Goal: Task Accomplishment & Management: Manage account settings

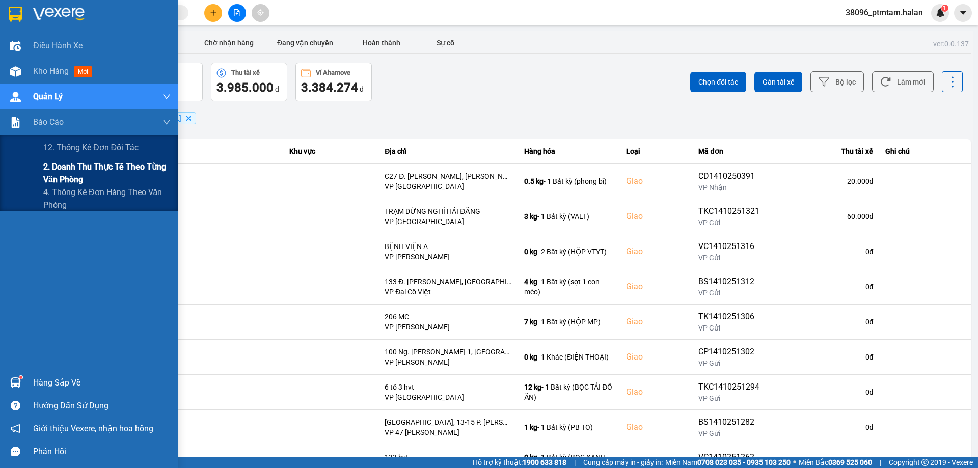
click at [86, 172] on span "2. Doanh thu thực tế theo từng văn phòng" at bounding box center [106, 172] width 127 height 25
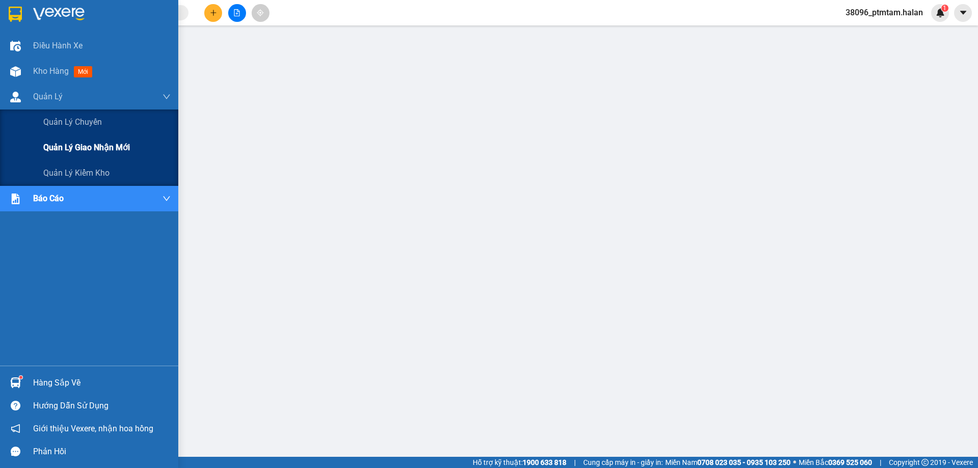
click at [79, 145] on span "Quản lý giao nhận mới" at bounding box center [86, 147] width 87 height 13
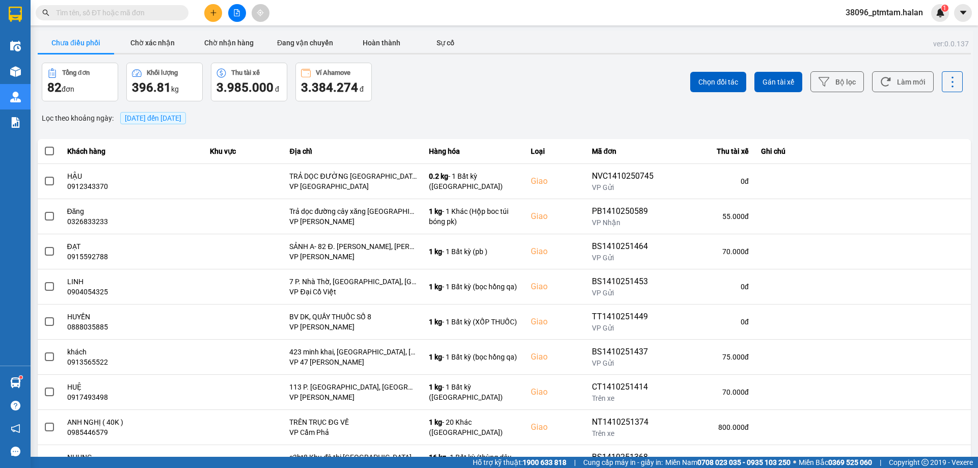
click at [472, 101] on div "ver: 0.0.137 Chưa điều phối Chờ xác nhận Chờ nhận hàng Đang vận chuyển Hoàn thà…" at bounding box center [504, 282] width 937 height 503
click at [905, 88] on button "Làm mới" at bounding box center [903, 81] width 62 height 21
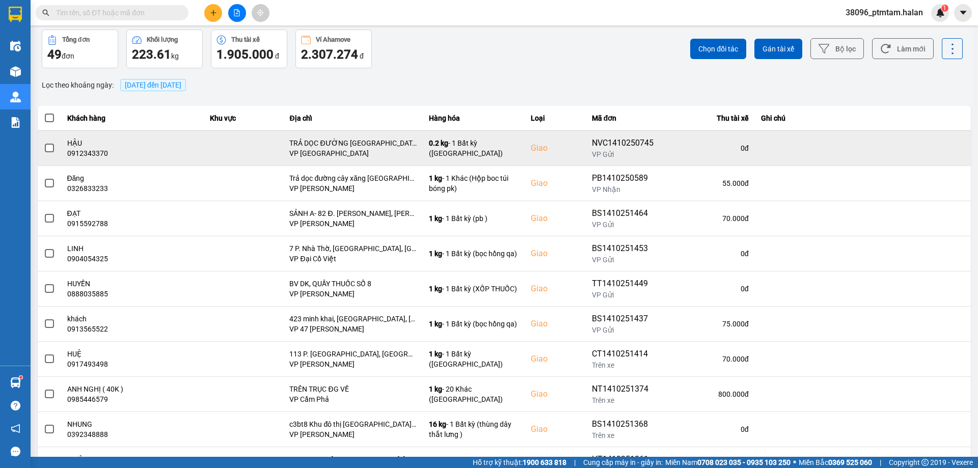
scroll to position [82, 0]
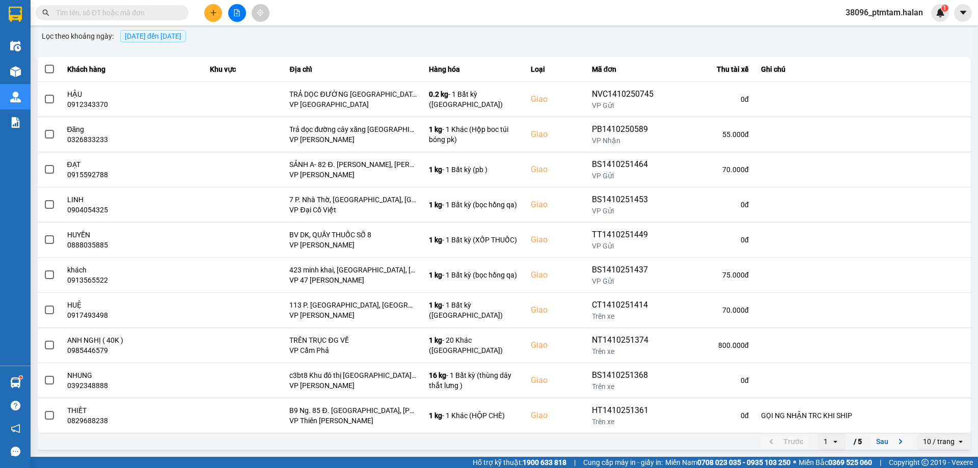
click at [894, 439] on icon "next page. current page 1 / 5" at bounding box center [900, 441] width 12 height 12
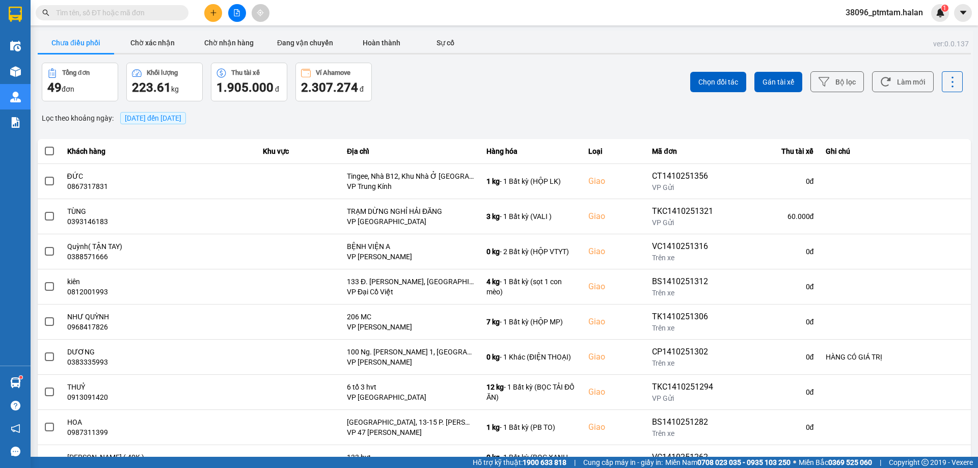
click at [421, 100] on div "Tổng đơn 49 đơn Khối lượng 223.61 kg Thu tài xế 1.905.000 đ Ví Ahamove 2.307.27…" at bounding box center [272, 82] width 460 height 39
click at [106, 15] on input "text" at bounding box center [116, 12] width 120 height 11
paste input "0343962463"
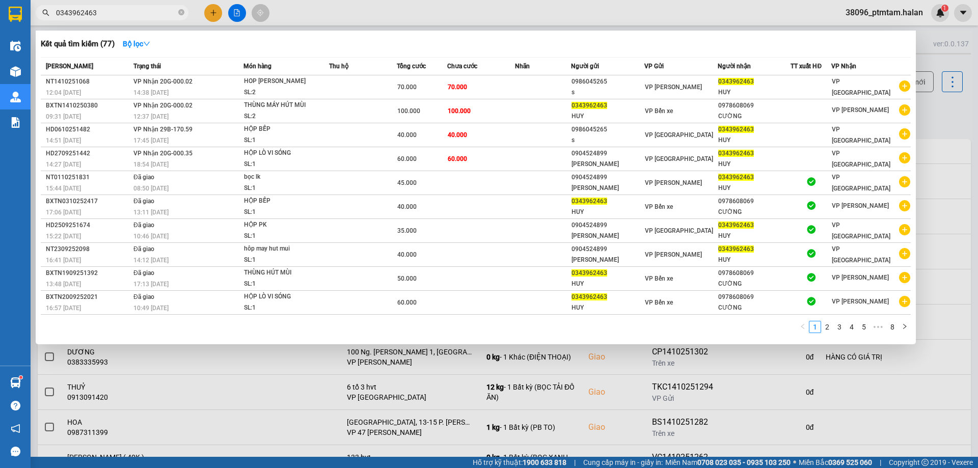
click at [129, 14] on input "0343962463" at bounding box center [116, 12] width 120 height 11
paste input "610251482"
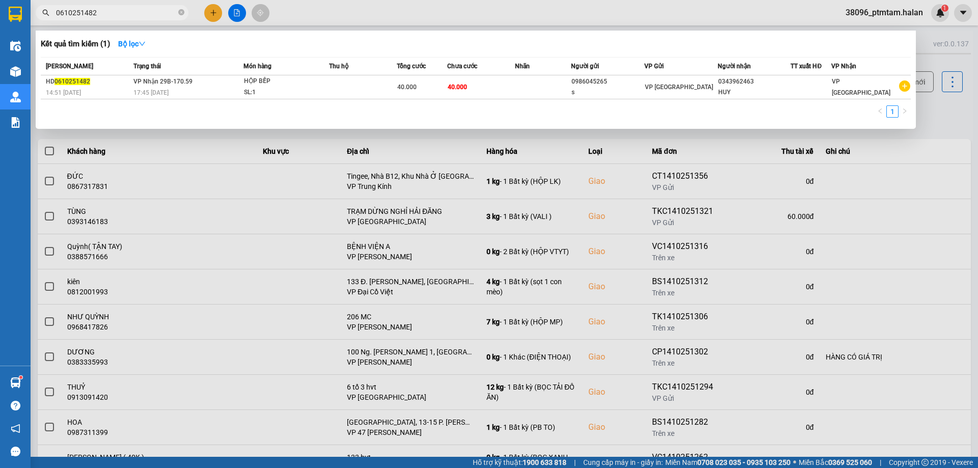
type input "0610251482"
click at [473, 21] on div at bounding box center [489, 234] width 978 height 468
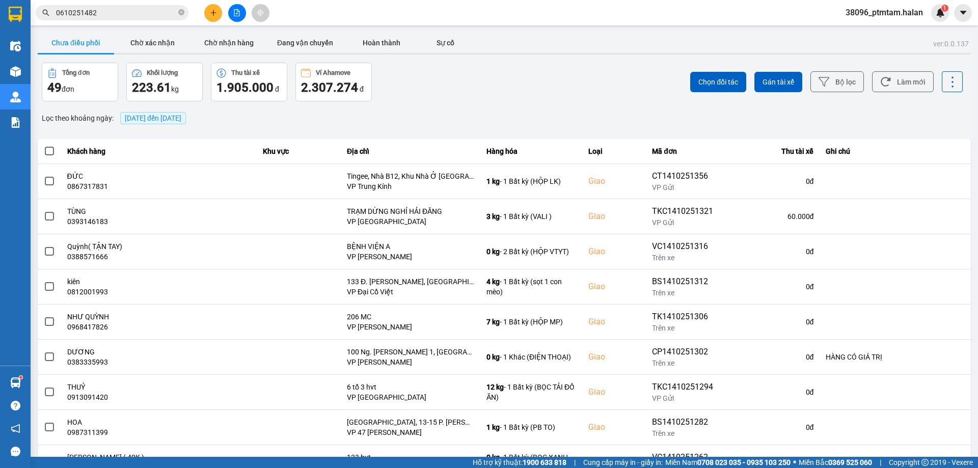
drag, startPoint x: 463, startPoint y: 92, endPoint x: 566, endPoint y: 93, distance: 102.9
click at [463, 92] on div "Tổng đơn 49 đơn Khối lượng 223.61 kg Thu tài xế 1.905.000 đ Ví Ahamove 2.307.27…" at bounding box center [272, 82] width 460 height 39
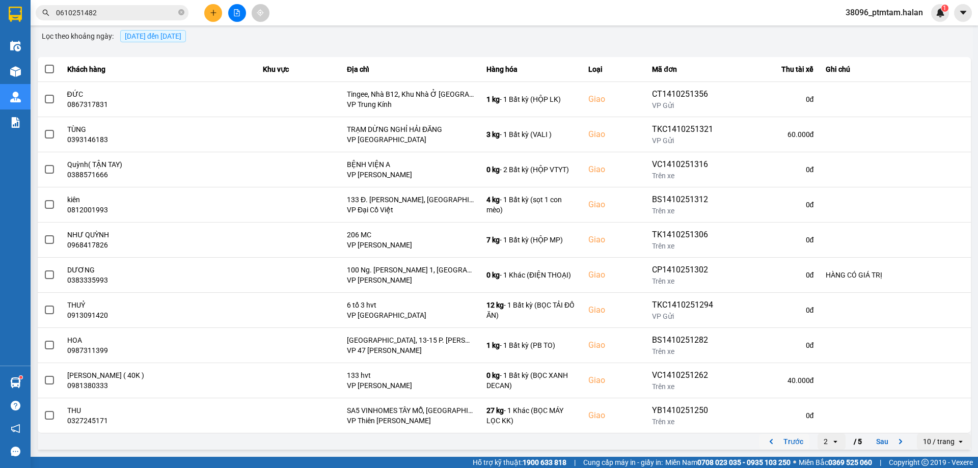
click at [791, 440] on button "Trước" at bounding box center [784, 441] width 50 height 15
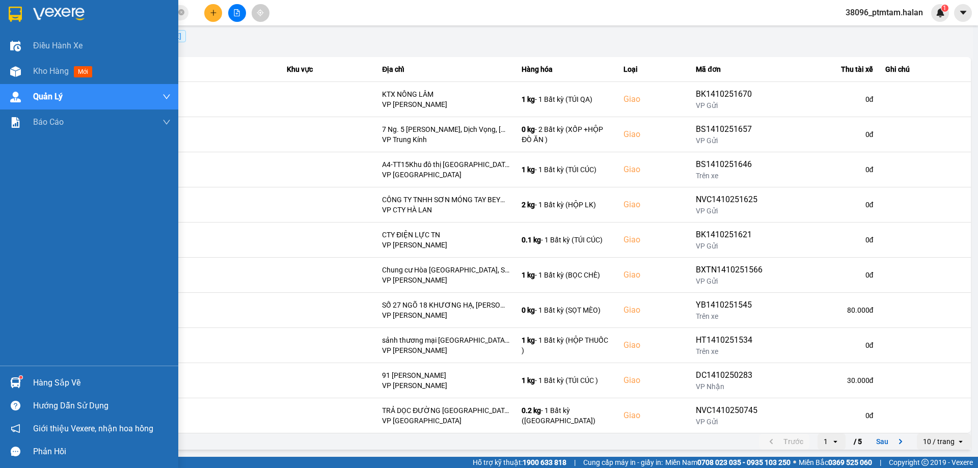
drag, startPoint x: 0, startPoint y: 259, endPoint x: 58, endPoint y: 293, distance: 66.6
click at [0, 259] on div "Điều hành xe Kho hàng mới Quản Lý Quản lý chuyến Quản lý giao nhận mới Quản lý …" at bounding box center [89, 199] width 178 height 333
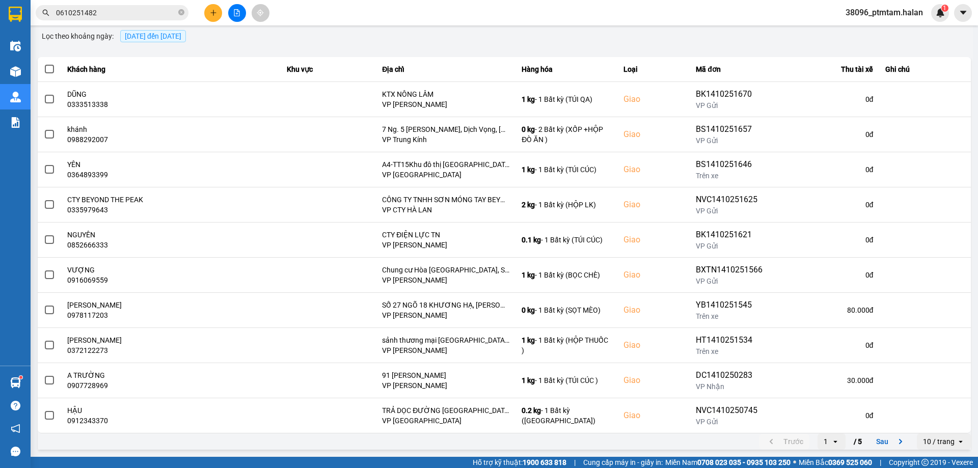
click at [387, 45] on div "ver: 0.0.137 Chưa điều phối Chờ xác nhận Chờ nhận hàng Đang vận chuyển Hoàn thà…" at bounding box center [504, 200] width 937 height 503
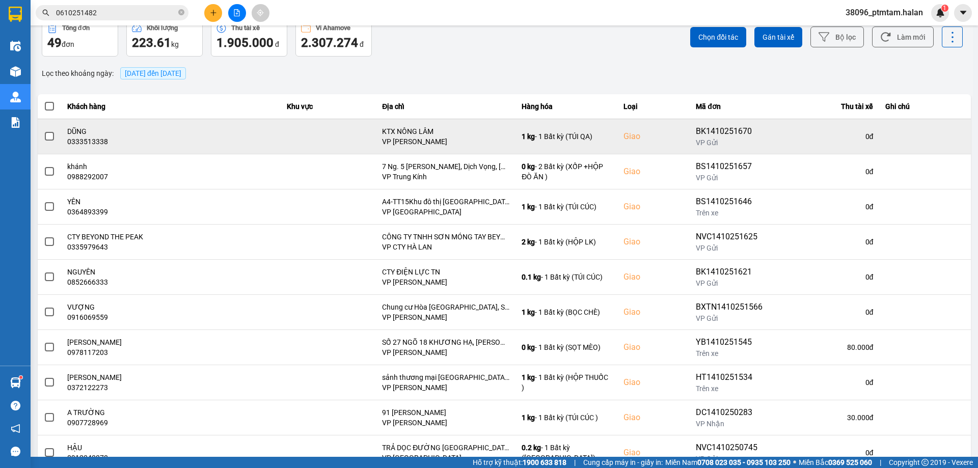
scroll to position [0, 0]
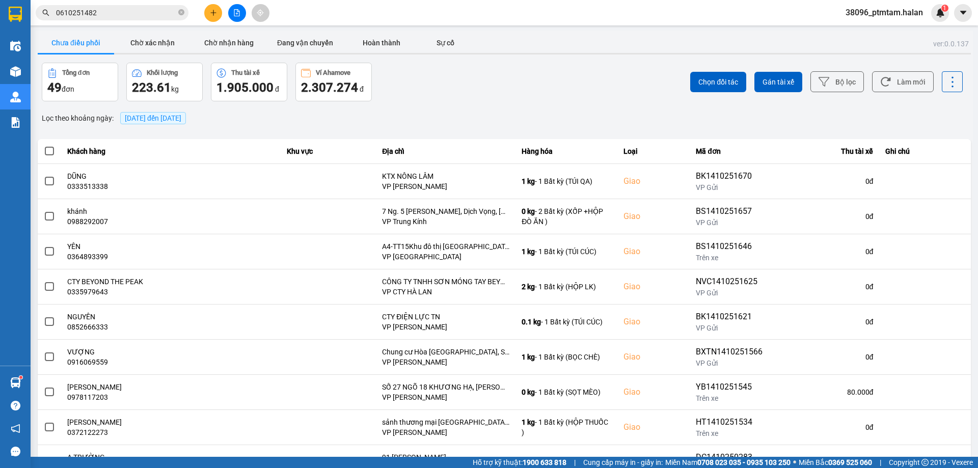
click at [414, 90] on div "Tổng đơn 49 đơn Khối lượng 223.61 kg Thu tài xế 1.905.000 đ Ví Ahamove 2.307.27…" at bounding box center [272, 82] width 460 height 39
click at [457, 115] on div "Lọc theo khoảng ngày : 14/10/2025 đến 14/10/2025" at bounding box center [504, 117] width 933 height 17
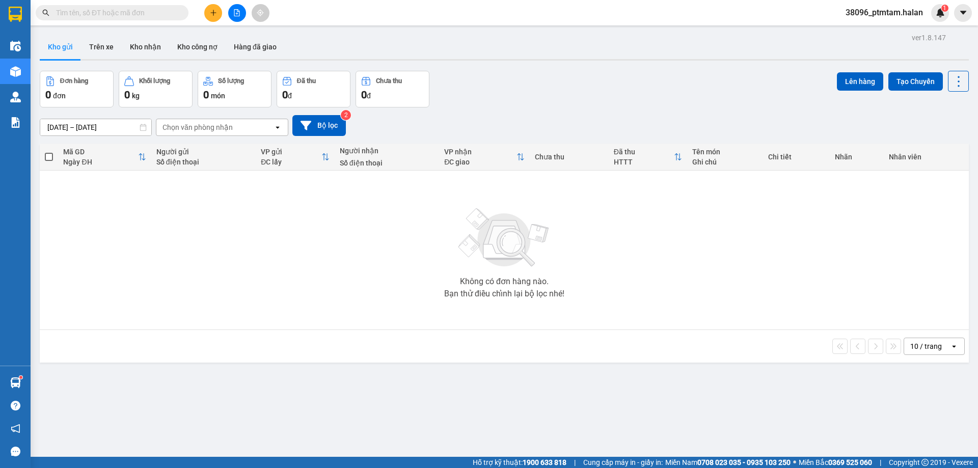
click at [137, 21] on div "Kết quả tìm kiếm ( 0 ) Bộ lọc No Data" at bounding box center [99, 13] width 199 height 18
click at [141, 15] on input "text" at bounding box center [116, 12] width 120 height 11
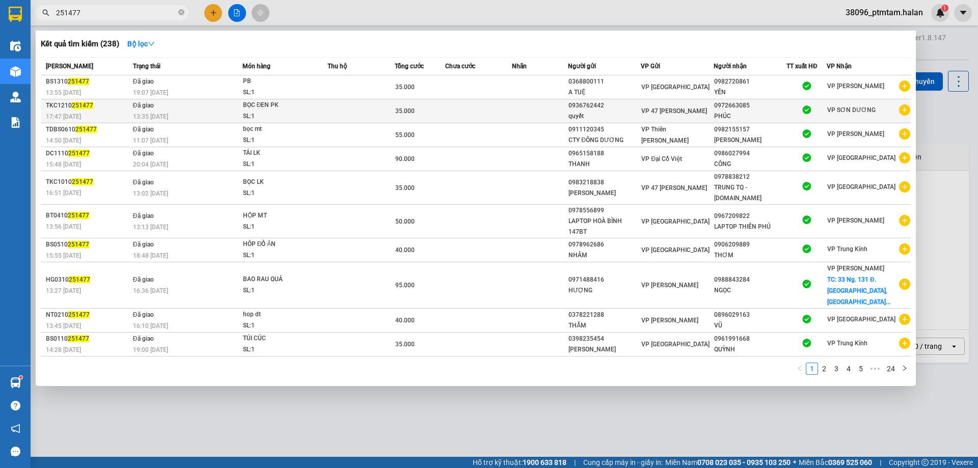
type input "251477"
click at [185, 111] on div "13:35 - 13/10" at bounding box center [187, 116] width 109 height 11
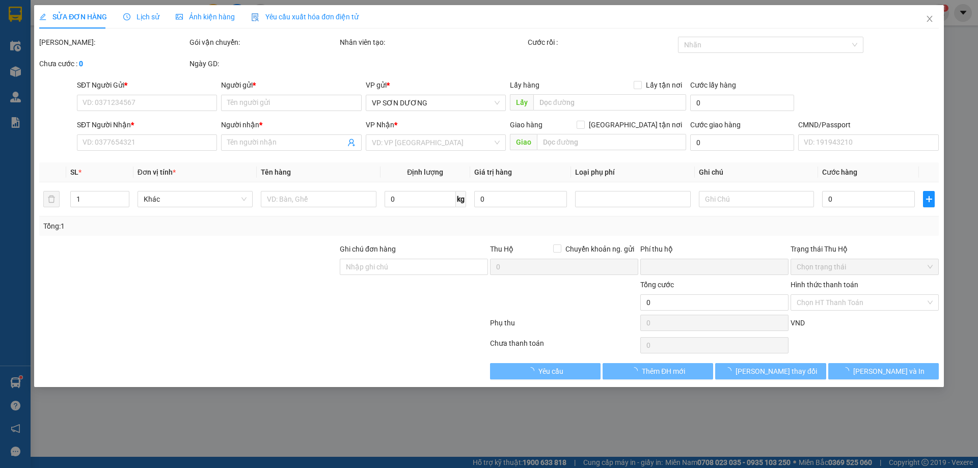
click at [147, 13] on span "Lịch sử" at bounding box center [141, 17] width 36 height 8
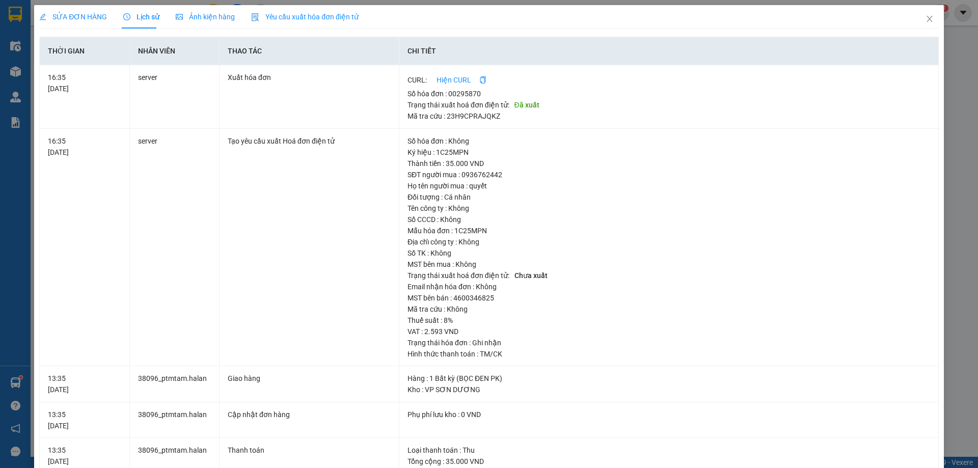
click at [0, 243] on div "SỬA ĐƠN HÀNG Lịch sử Ảnh kiện hàng Yêu cầu xuất hóa đơn điện tử Total Paid Fee …" at bounding box center [489, 234] width 978 height 468
click at [925, 20] on icon "close" at bounding box center [929, 19] width 8 height 8
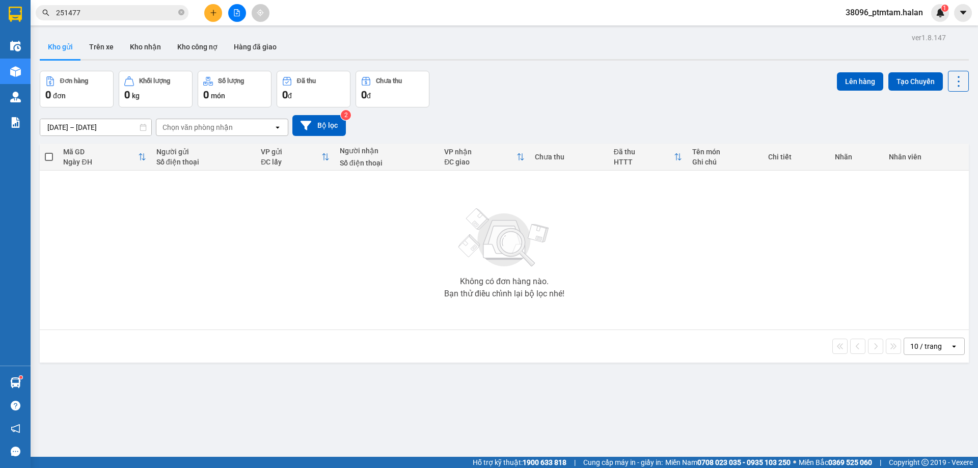
click at [352, 235] on div "Không có đơn hàng nào. Bạn thử điều chỉnh lại bộ lọc nhé!" at bounding box center [504, 250] width 919 height 153
click at [125, 12] on input "251477" at bounding box center [116, 12] width 120 height 11
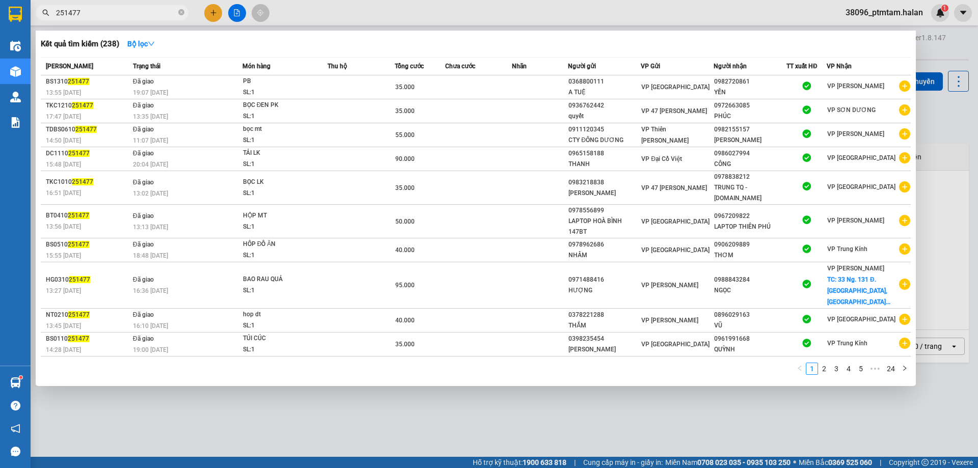
click at [125, 12] on input "251477" at bounding box center [116, 12] width 120 height 11
paste input "HT1310250776"
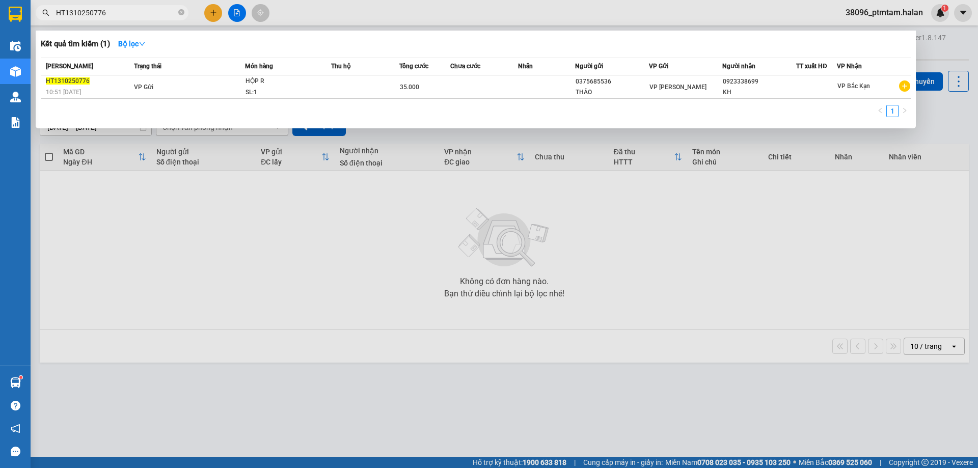
type input "HT1310250776"
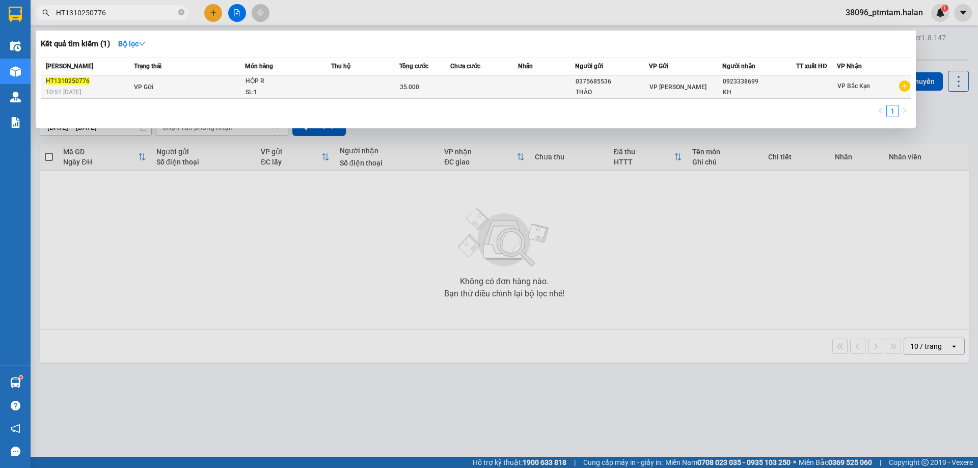
click at [185, 88] on td "VP Gửi" at bounding box center [188, 86] width 114 height 23
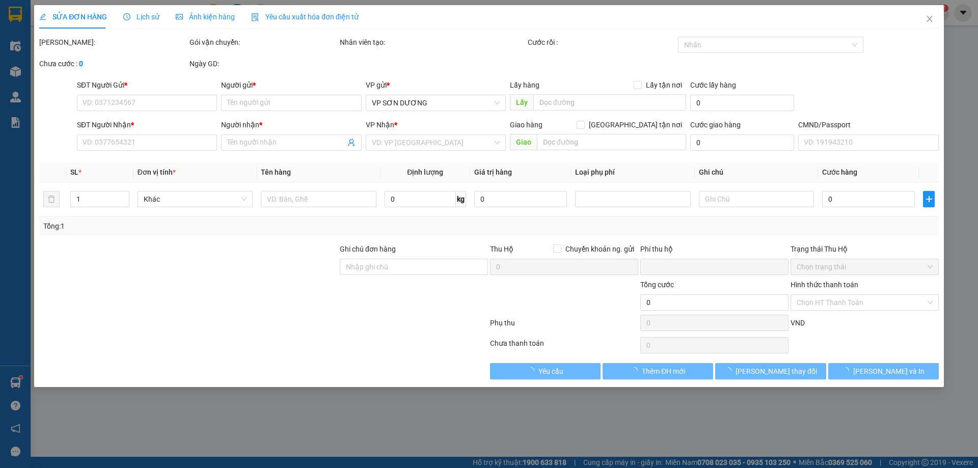
click at [147, 17] on span "Lịch sử" at bounding box center [141, 17] width 36 height 8
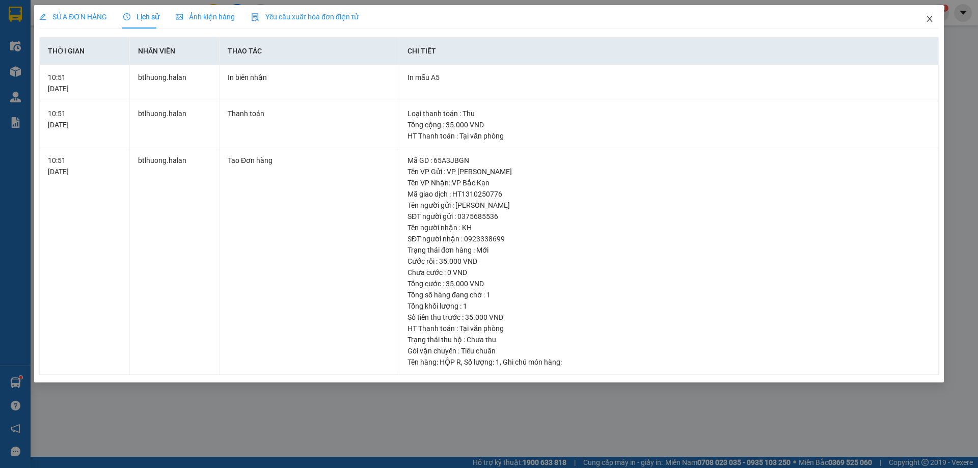
click at [929, 18] on icon "close" at bounding box center [929, 19] width 6 height 6
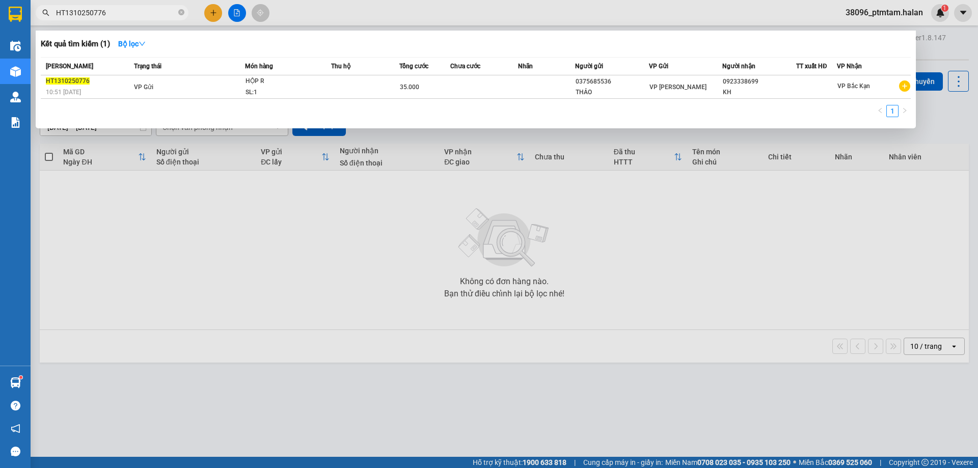
click at [131, 12] on input "HT1310250776" at bounding box center [116, 12] width 120 height 11
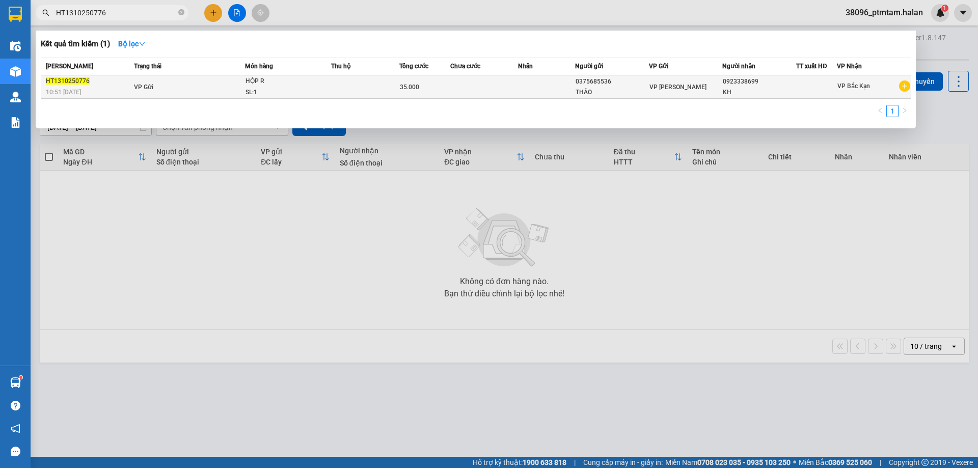
click at [224, 85] on td "VP Gửi" at bounding box center [188, 86] width 114 height 23
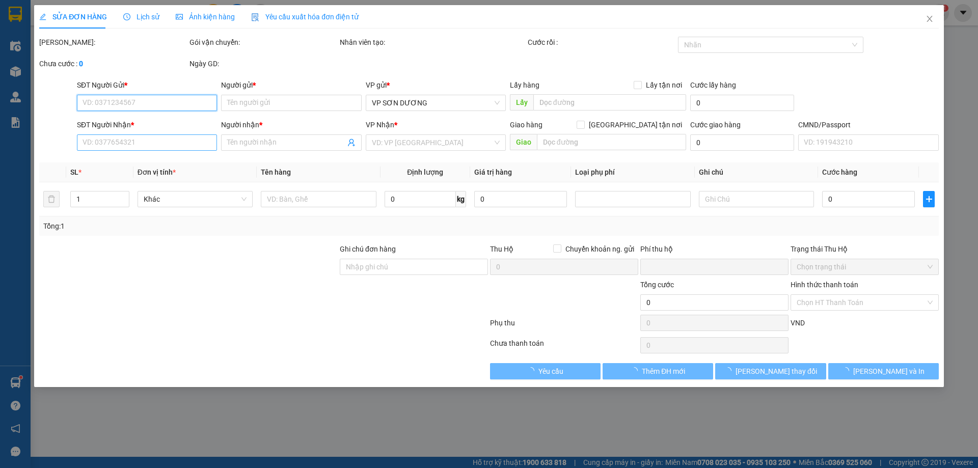
type input "0375685536"
type input "THẢO"
type input "0923338699"
type input "KH"
type input "0"
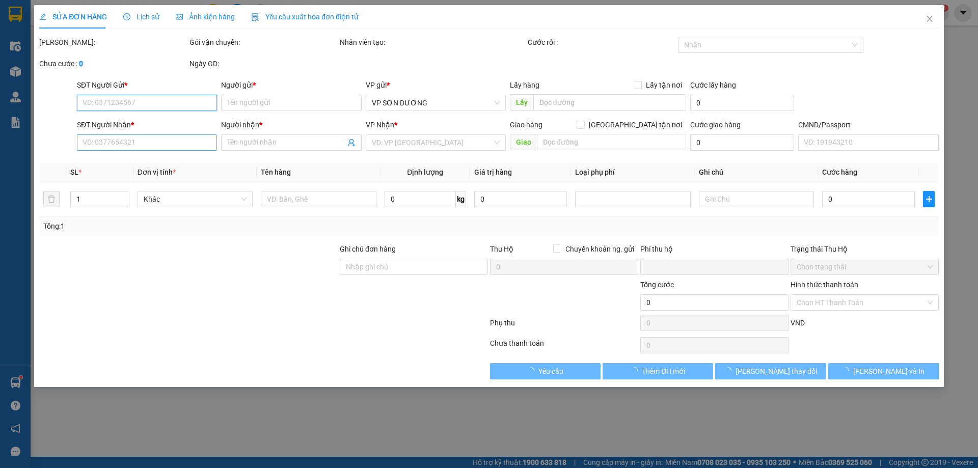
type input "35.000"
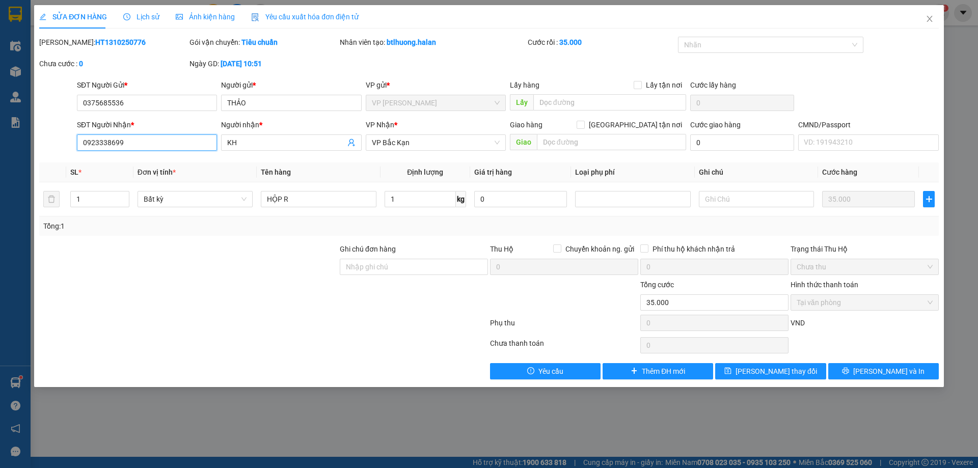
click at [127, 144] on input "0923338699" at bounding box center [147, 142] width 140 height 16
click at [134, 99] on input "0375685536" at bounding box center [147, 103] width 140 height 16
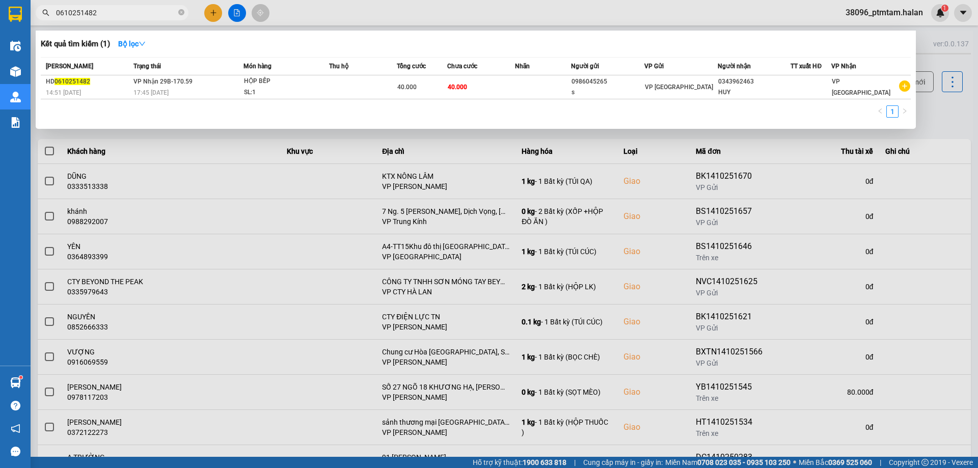
click at [113, 19] on span "0610251482" at bounding box center [112, 12] width 153 height 15
click at [115, 13] on input "0610251482" at bounding box center [116, 12] width 120 height 11
click at [127, 13] on input "0610251482" at bounding box center [116, 12] width 120 height 11
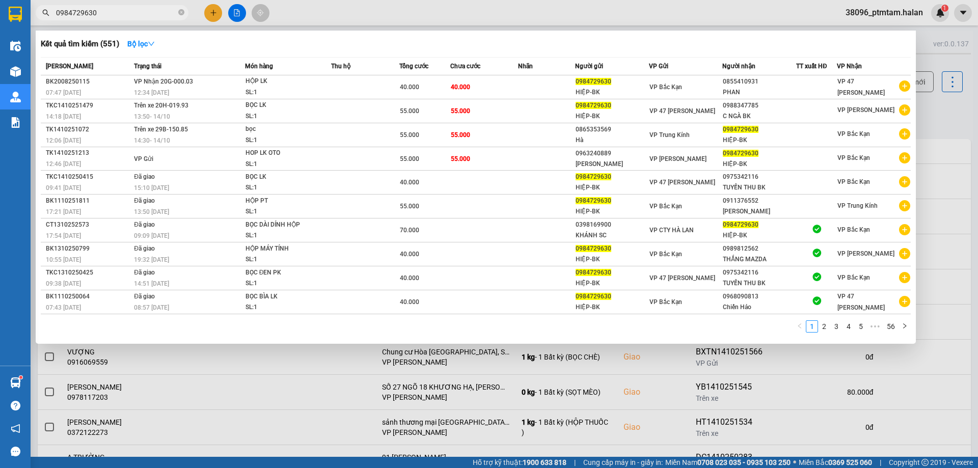
click at [404, 22] on div at bounding box center [489, 234] width 978 height 468
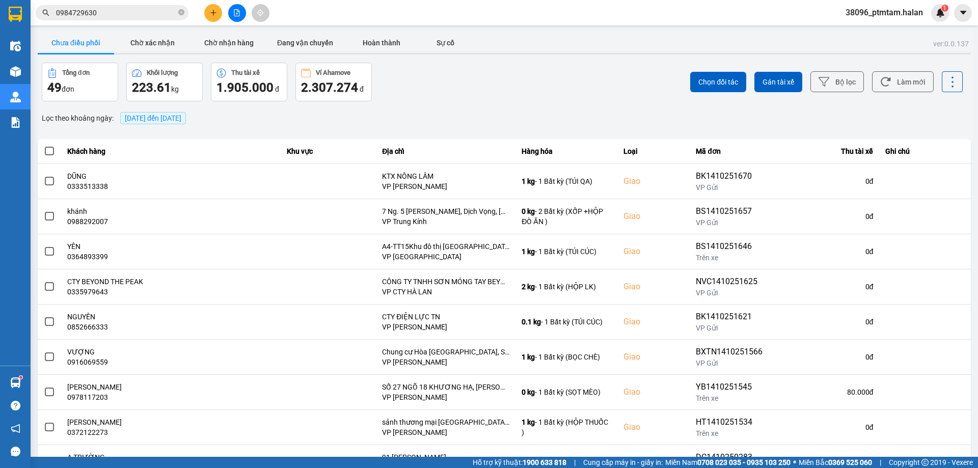
click at [486, 93] on div "Tổng đơn 49 đơn Khối lượng 223.61 kg Thu tài xế 1.905.000 đ Ví Ahamove 2.307.27…" at bounding box center [272, 82] width 460 height 39
click at [411, 121] on div "Lọc theo khoảng ngày : 14/10/2025 đến 14/10/2025" at bounding box center [504, 117] width 933 height 17
drag, startPoint x: 420, startPoint y: 107, endPoint x: 402, endPoint y: 118, distance: 20.1
click at [420, 107] on div "ver: 0.0.137 Chưa điều phối Chờ xác nhận Chờ nhận hàng Đang vận chuyển Hoàn thà…" at bounding box center [504, 282] width 937 height 503
click at [422, 117] on div "Lọc theo khoảng ngày : 14/10/2025 đến 14/10/2025" at bounding box center [504, 117] width 933 height 17
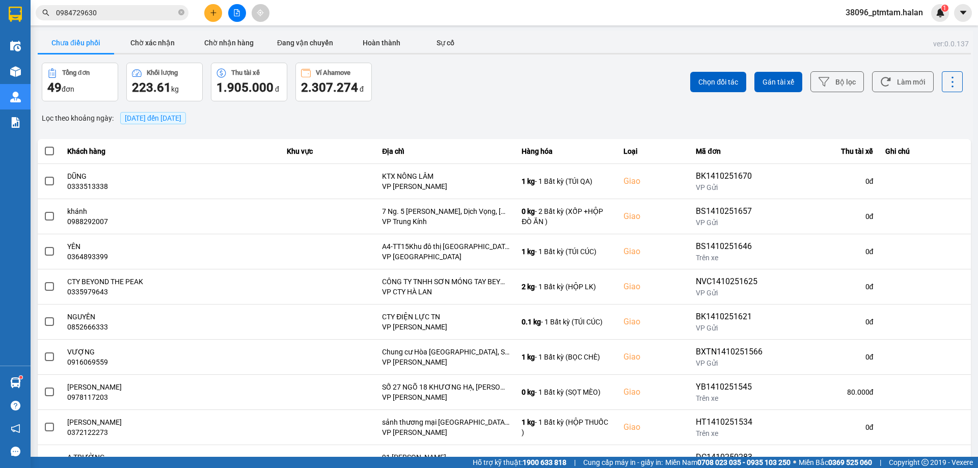
click at [562, 67] on div "Chọn đối tác Gán tài xế Bộ lọc Làm mới" at bounding box center [732, 82] width 460 height 39
click at [448, 105] on div "ver: 0.0.137 Chưa điều phối Chờ xác nhận Chờ nhận hàng Đang vận chuyển Hoàn thà…" at bounding box center [504, 282] width 937 height 503
click at [423, 89] on div "Tổng đơn 49 đơn Khối lượng 223.61 kg Thu tài xế 1.905.000 đ Ví Ahamove 2.307.27…" at bounding box center [272, 82] width 460 height 39
click at [884, 77] on button "Làm mới" at bounding box center [903, 81] width 62 height 21
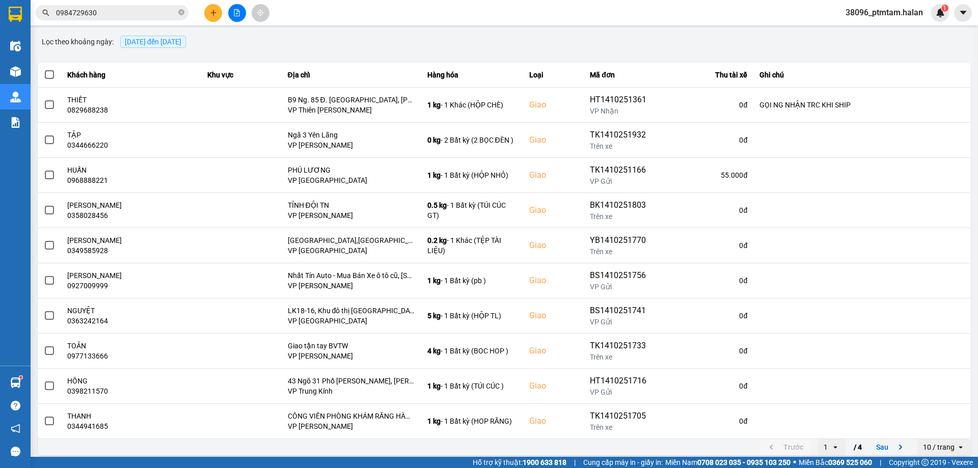
scroll to position [82, 0]
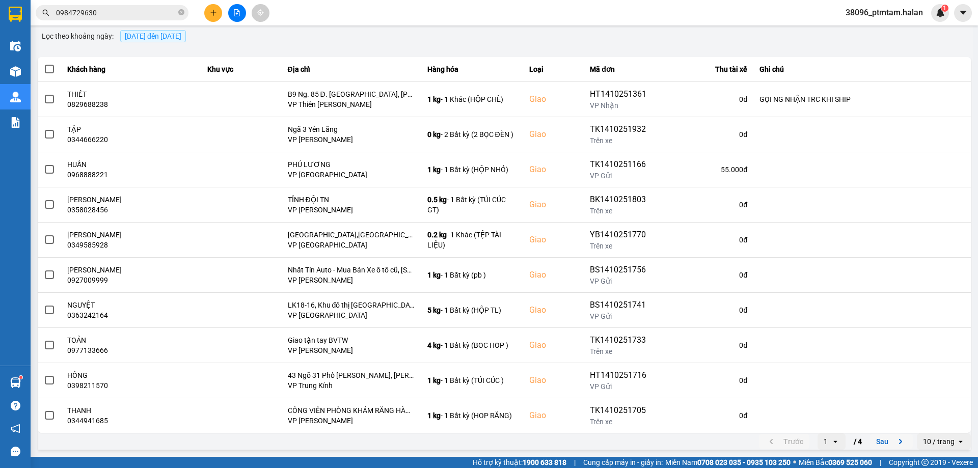
click at [876, 443] on button "Sau" at bounding box center [891, 441] width 43 height 15
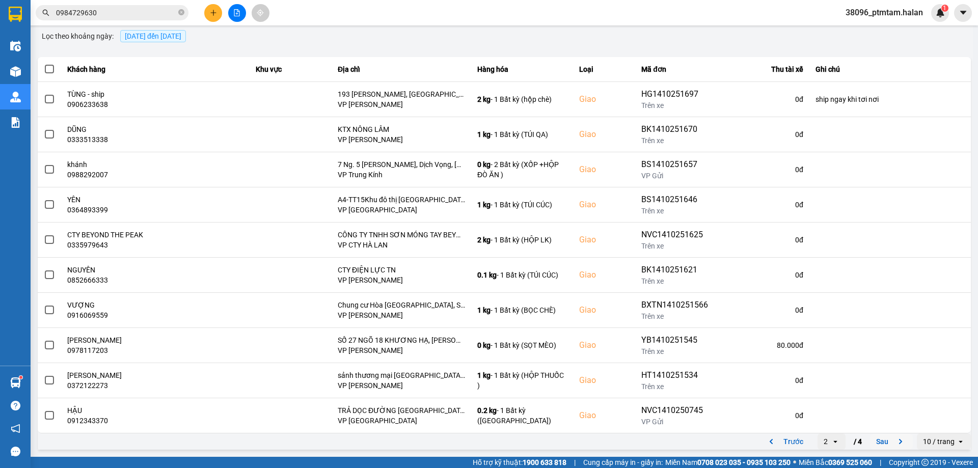
click at [872, 438] on button "Sau" at bounding box center [891, 441] width 43 height 15
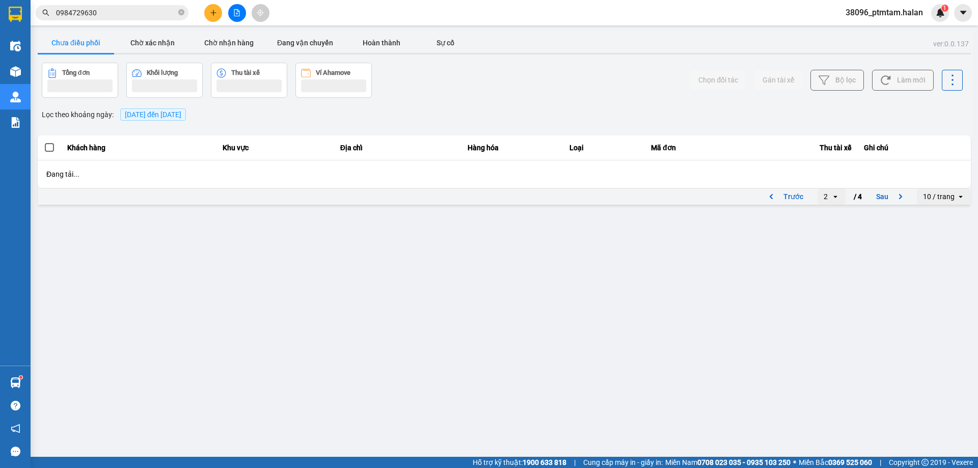
scroll to position [0, 0]
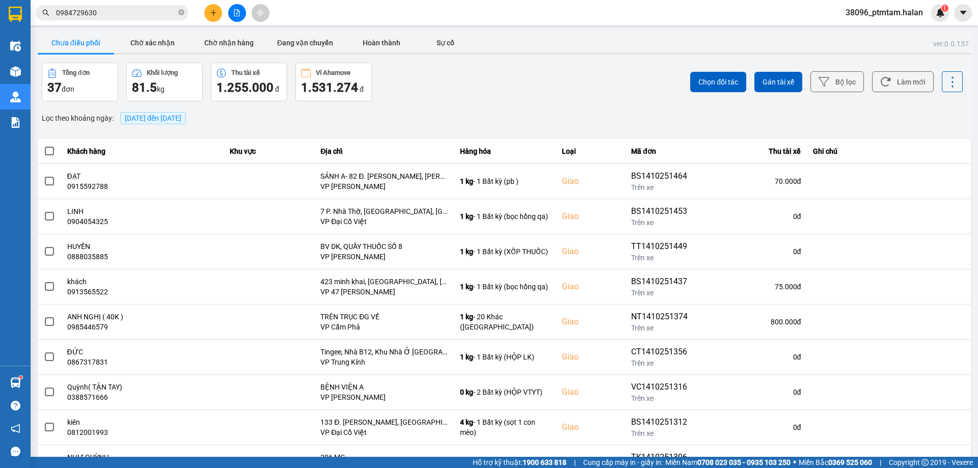
click at [401, 103] on div "ver: 0.0.137 Chưa điều phối Chờ xác nhận Chờ nhận hàng Đang vận chuyển Hoàn thà…" at bounding box center [504, 282] width 937 height 503
click at [418, 92] on div "Tổng đơn 37 đơn Khối lượng 81.5 kg Thu tài xế 1.255.000 đ Ví Ahamove 1.531.274 đ" at bounding box center [272, 82] width 460 height 39
click at [410, 97] on div "Tổng đơn 37 đơn Khối lượng 81.5 kg Thu tài xế 1.255.000 đ Ví Ahamove 1.531.274 đ" at bounding box center [272, 82] width 460 height 39
click at [109, 14] on input "0984729630" at bounding box center [116, 12] width 120 height 11
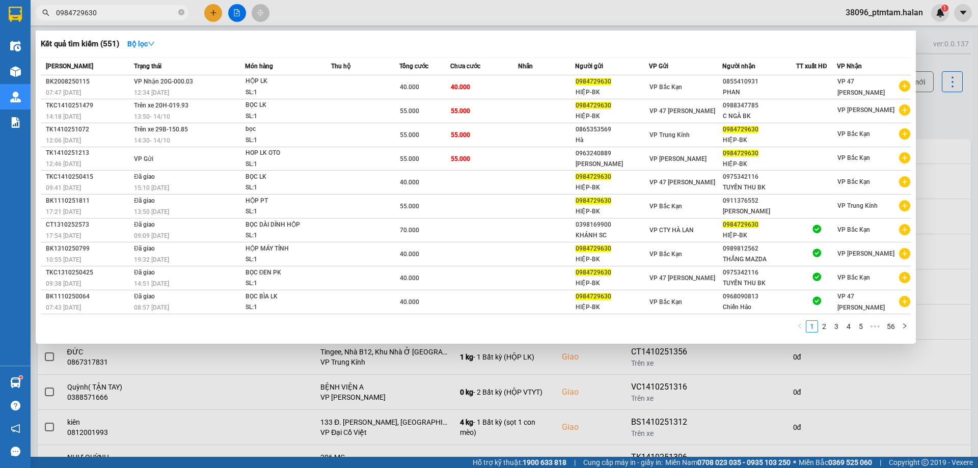
click at [109, 14] on input "0984729630" at bounding box center [116, 12] width 120 height 11
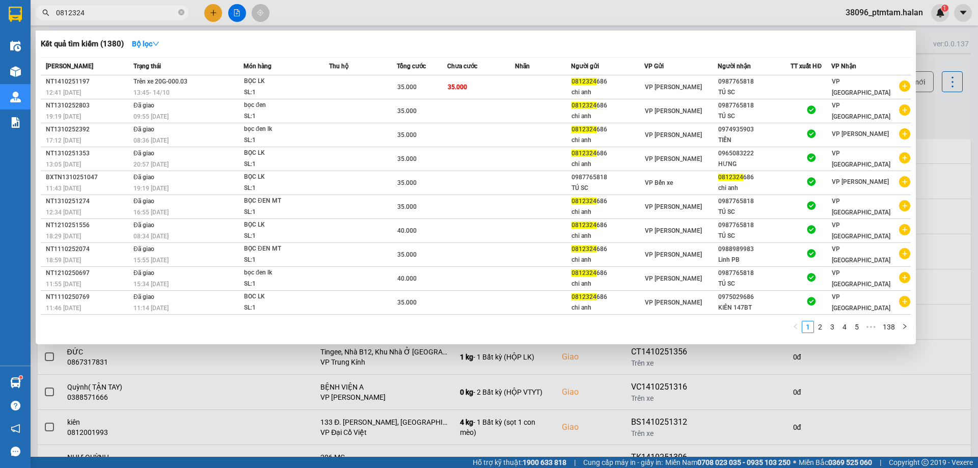
click at [118, 9] on input "0812324" at bounding box center [116, 12] width 120 height 11
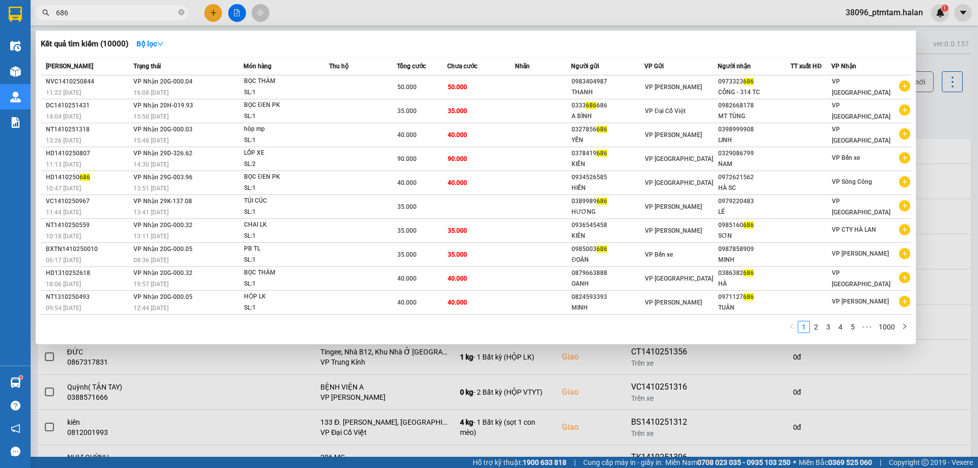
click at [118, 9] on input "686" at bounding box center [116, 12] width 120 height 11
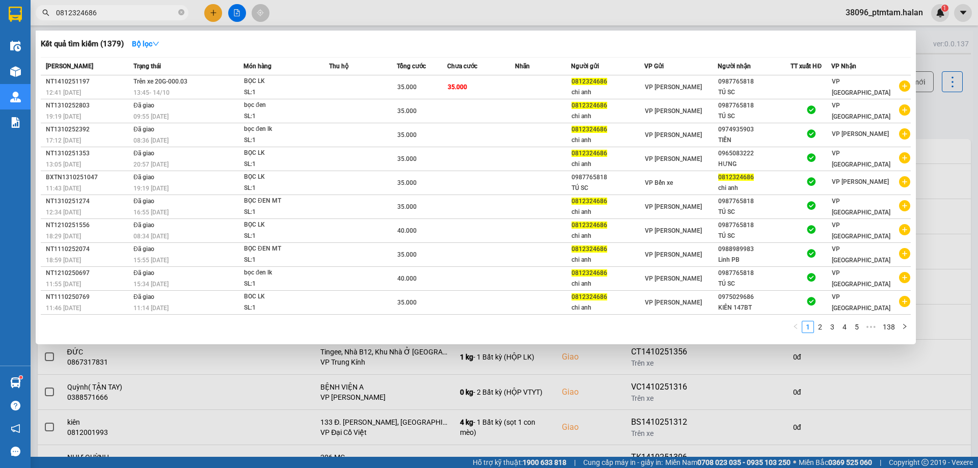
click at [117, 10] on input "0812324686" at bounding box center [116, 12] width 120 height 11
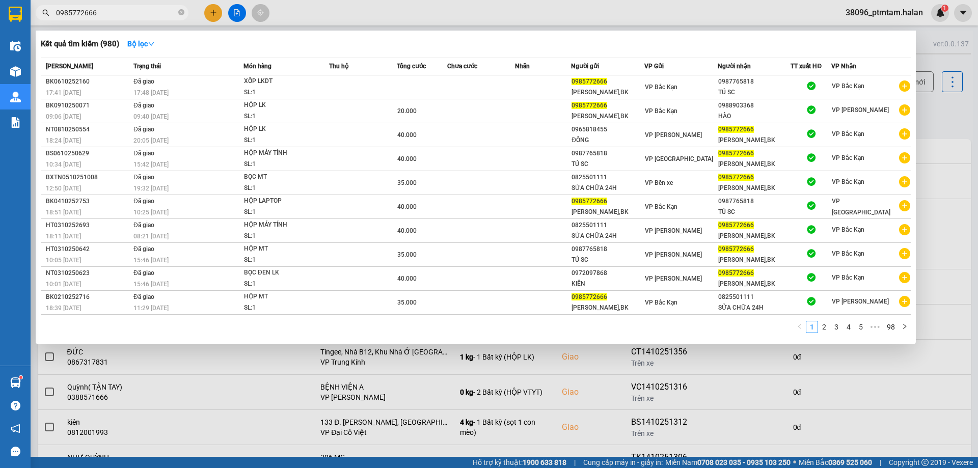
click at [124, 13] on input "0985772666" at bounding box center [116, 12] width 120 height 11
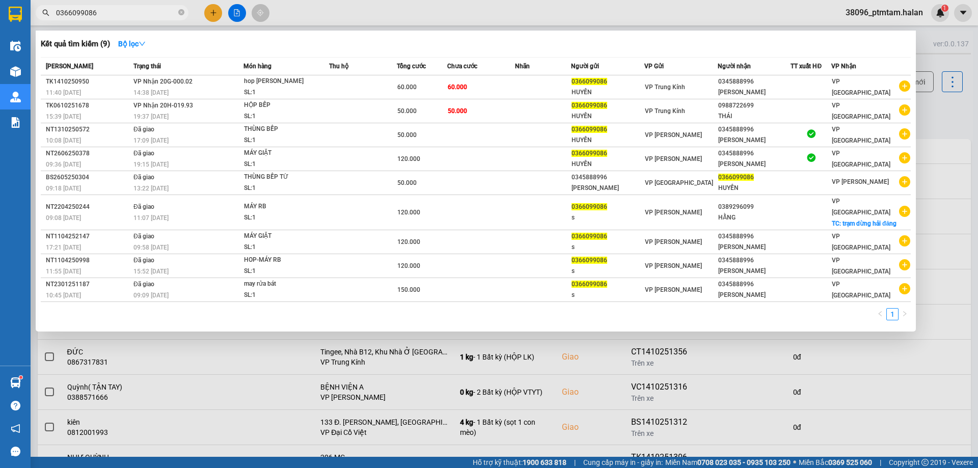
click at [311, 323] on div "1" at bounding box center [476, 317] width 870 height 18
click at [361, 318] on div "1" at bounding box center [476, 317] width 870 height 18
click at [105, 16] on input "0366099086" at bounding box center [116, 12] width 120 height 11
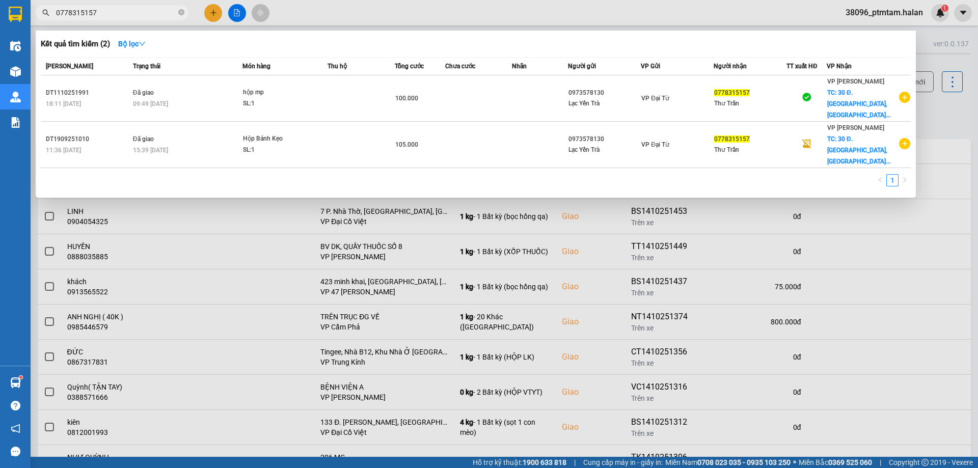
type input "0778315157"
click at [658, 12] on div at bounding box center [489, 234] width 978 height 468
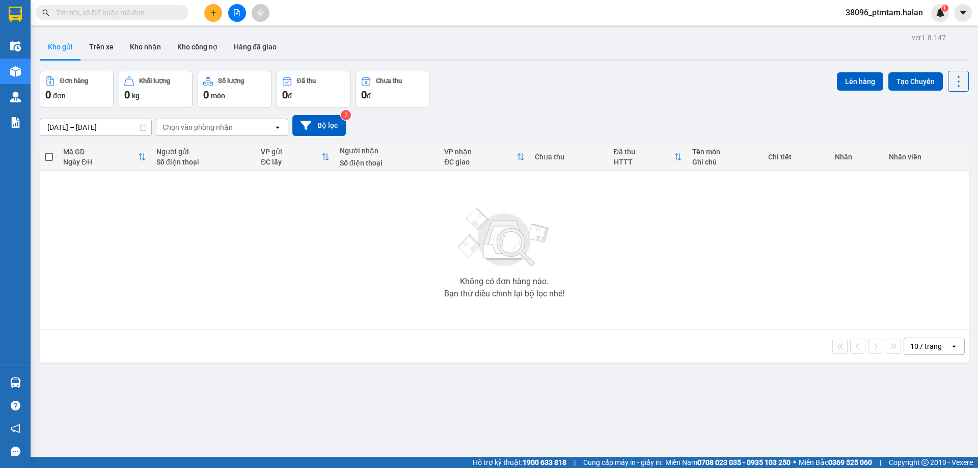
click at [103, 11] on input "text" at bounding box center [116, 12] width 120 height 11
paste input "0923338699"
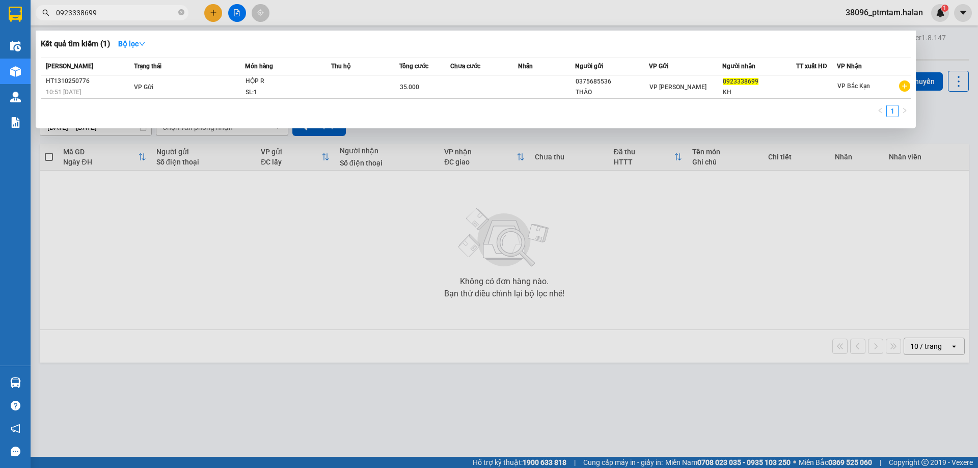
click at [105, 12] on input "0923338699" at bounding box center [116, 12] width 120 height 11
paste input "375685536"
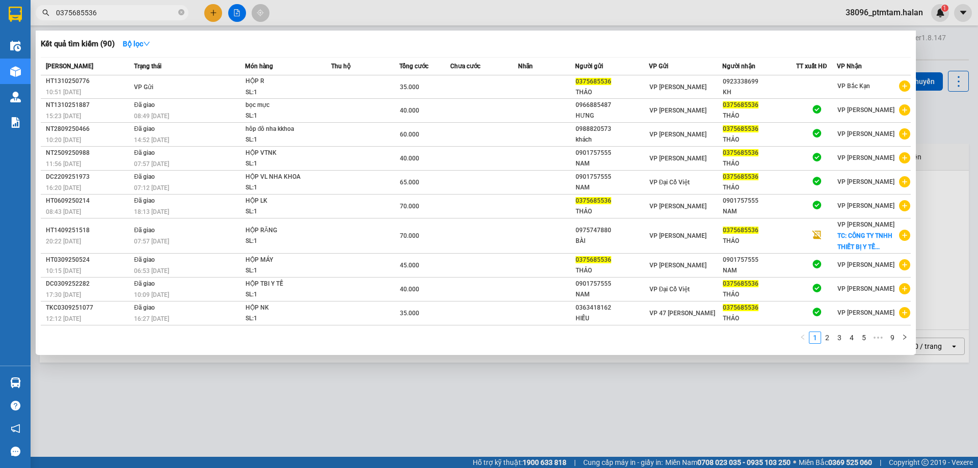
type input "0375685536"
click at [317, 10] on div at bounding box center [489, 234] width 978 height 468
